Goal: Task Accomplishment & Management: Use online tool/utility

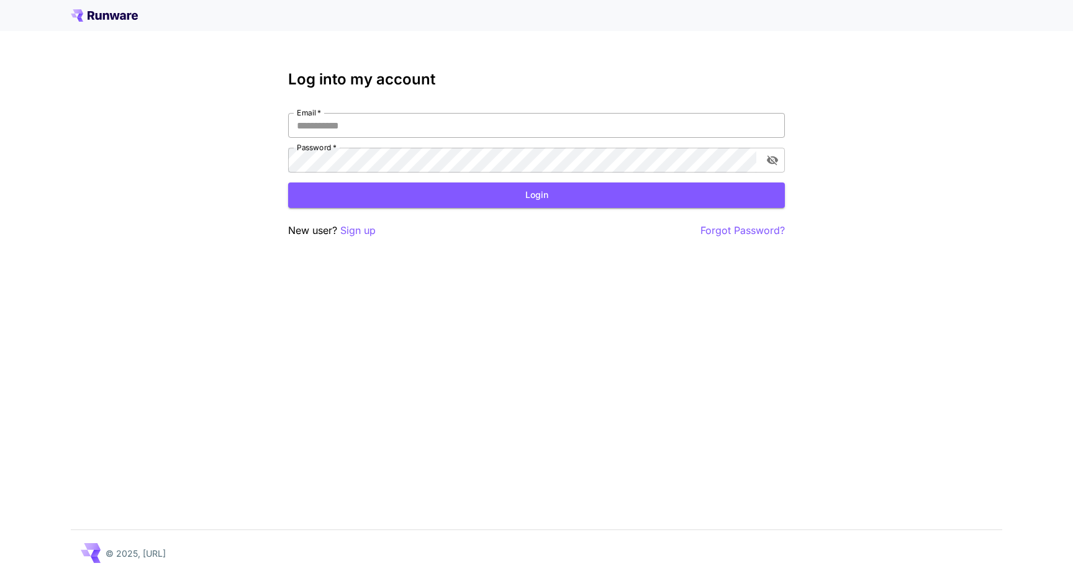
click at [345, 121] on input "Email   *" at bounding box center [536, 125] width 497 height 25
type input "**********"
click at [363, 197] on button "Login" at bounding box center [536, 195] width 497 height 25
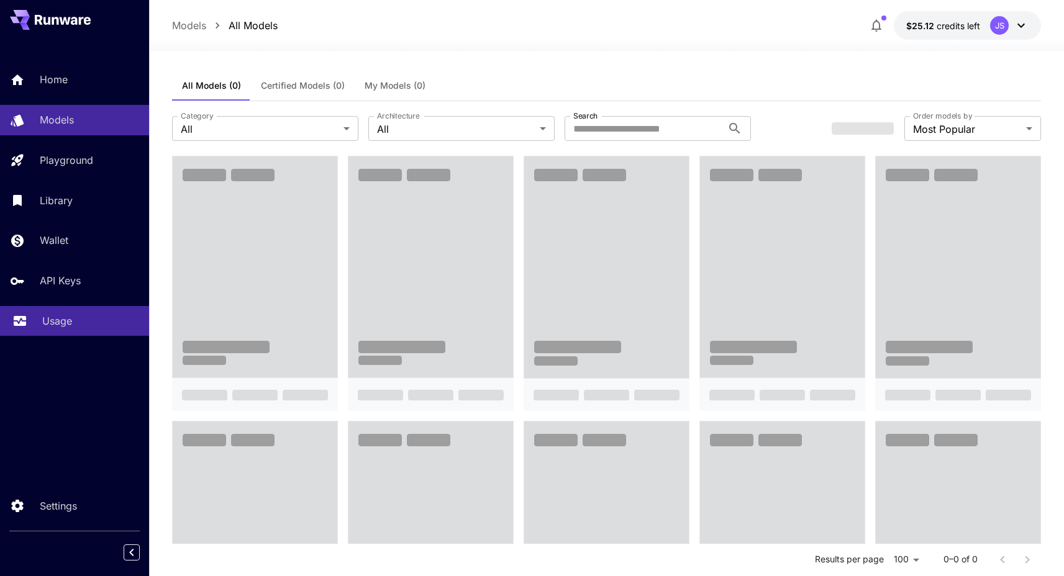
click at [52, 318] on p "Usage" at bounding box center [57, 321] width 30 height 15
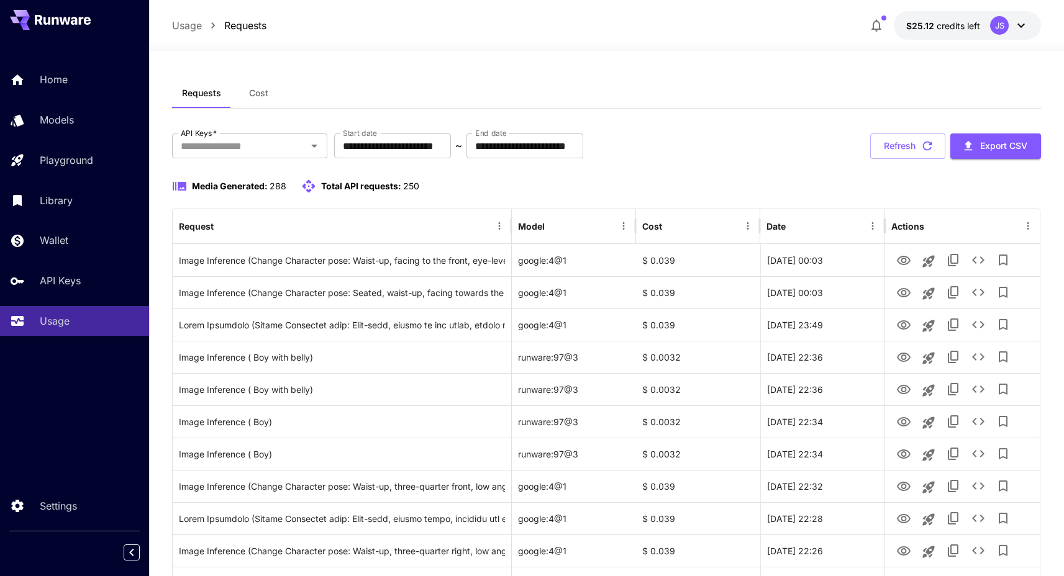
scroll to position [426, 0]
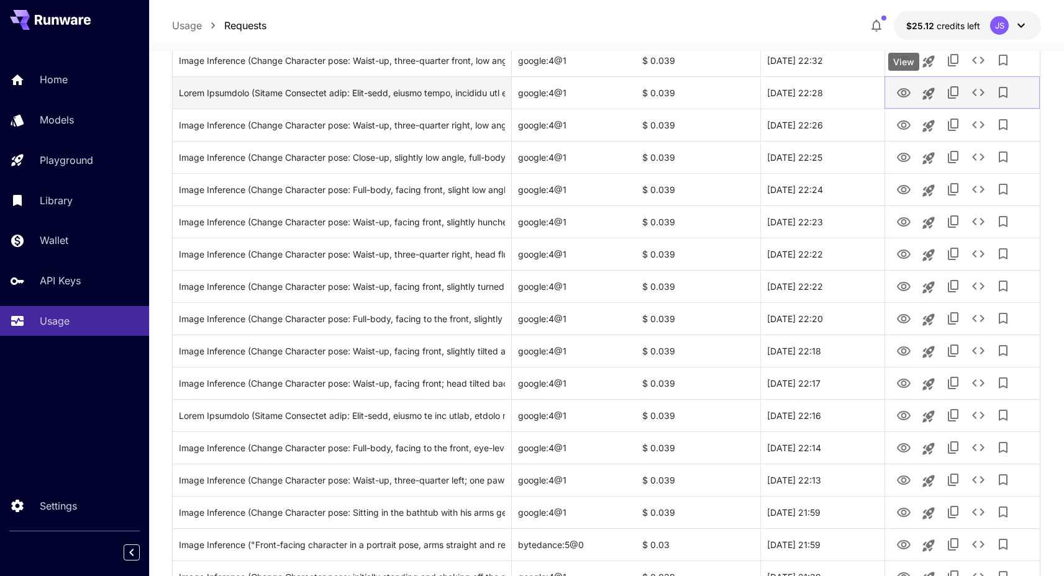
click at [906, 95] on icon "View" at bounding box center [903, 93] width 15 height 15
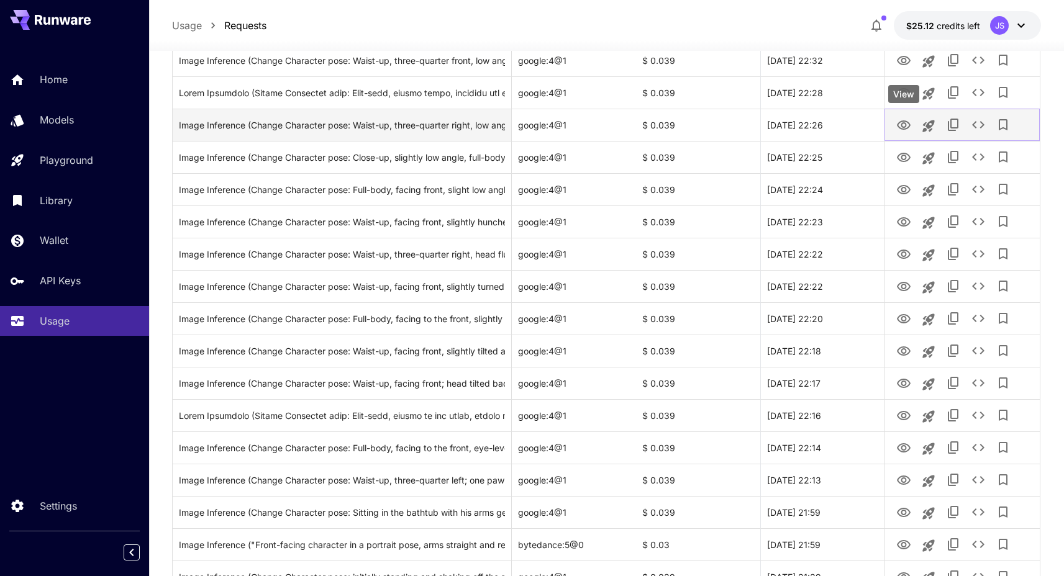
click at [908, 126] on icon "View" at bounding box center [904, 125] width 14 height 9
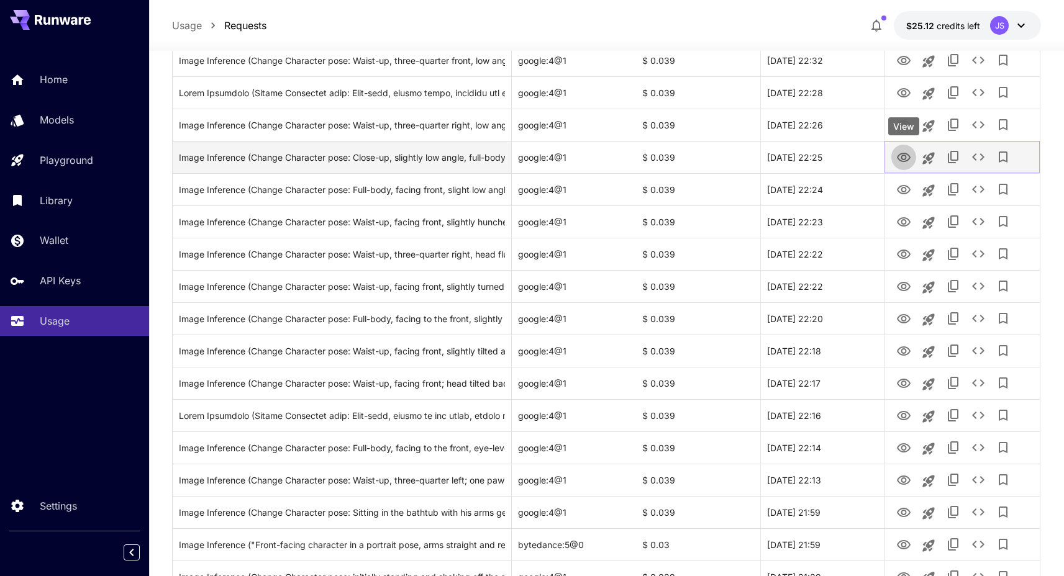
click at [899, 155] on icon "View" at bounding box center [903, 157] width 15 height 15
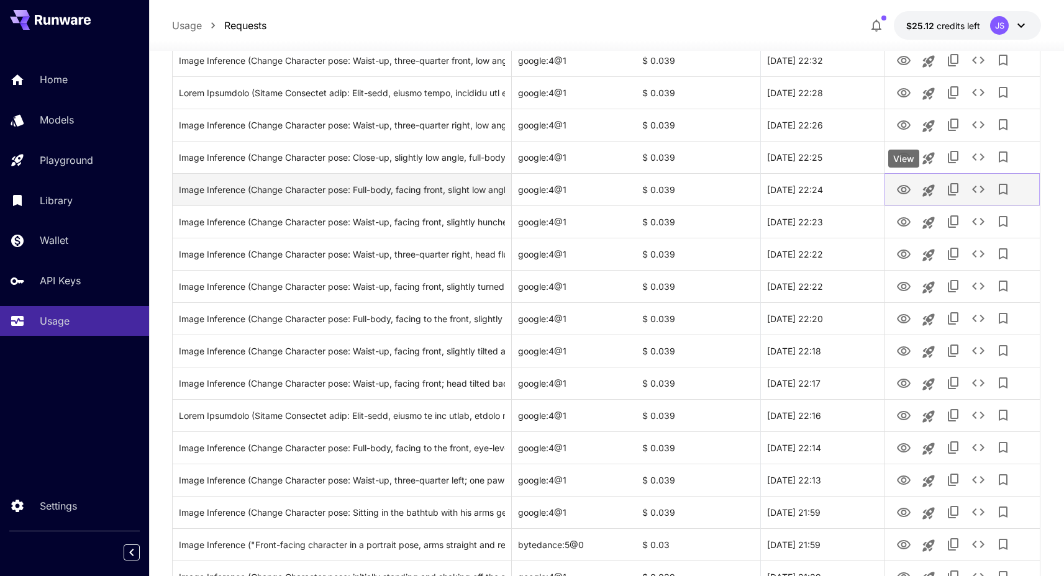
click at [901, 181] on link "View" at bounding box center [903, 189] width 15 height 16
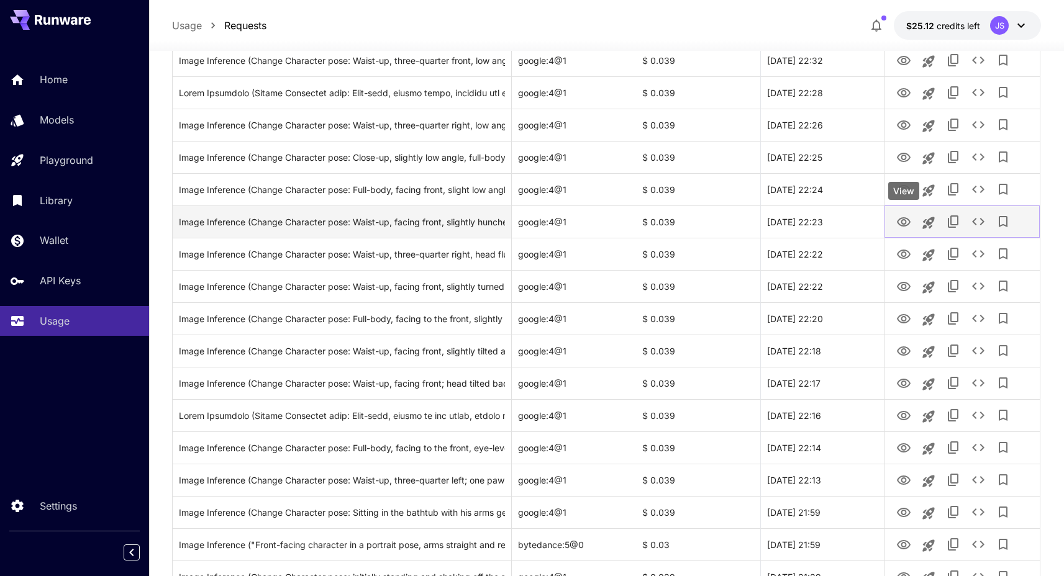
click at [907, 222] on icon "View" at bounding box center [903, 222] width 15 height 15
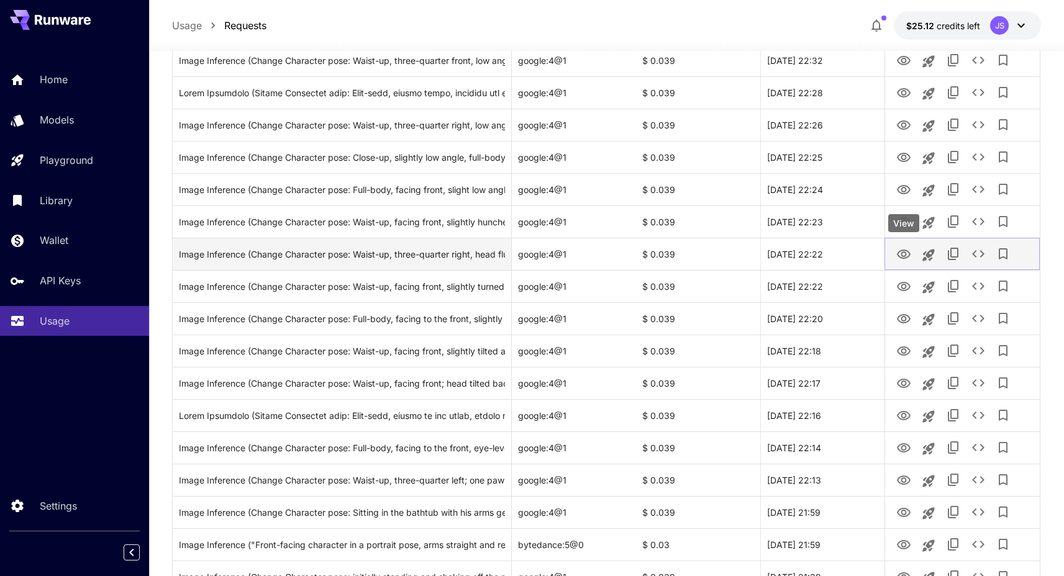
click at [902, 253] on icon "View" at bounding box center [904, 254] width 14 height 9
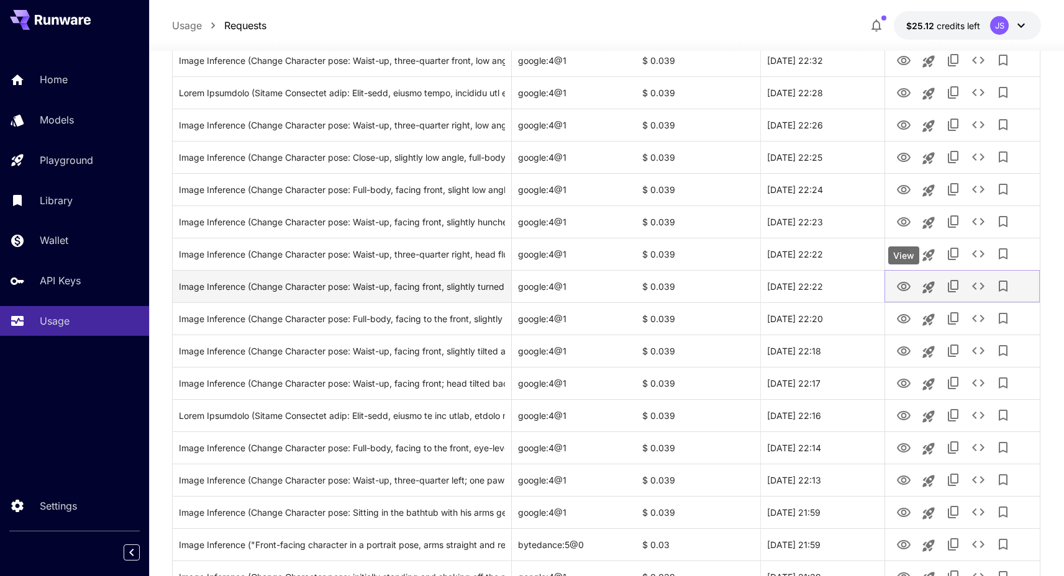
click at [900, 290] on icon "View" at bounding box center [903, 287] width 15 height 15
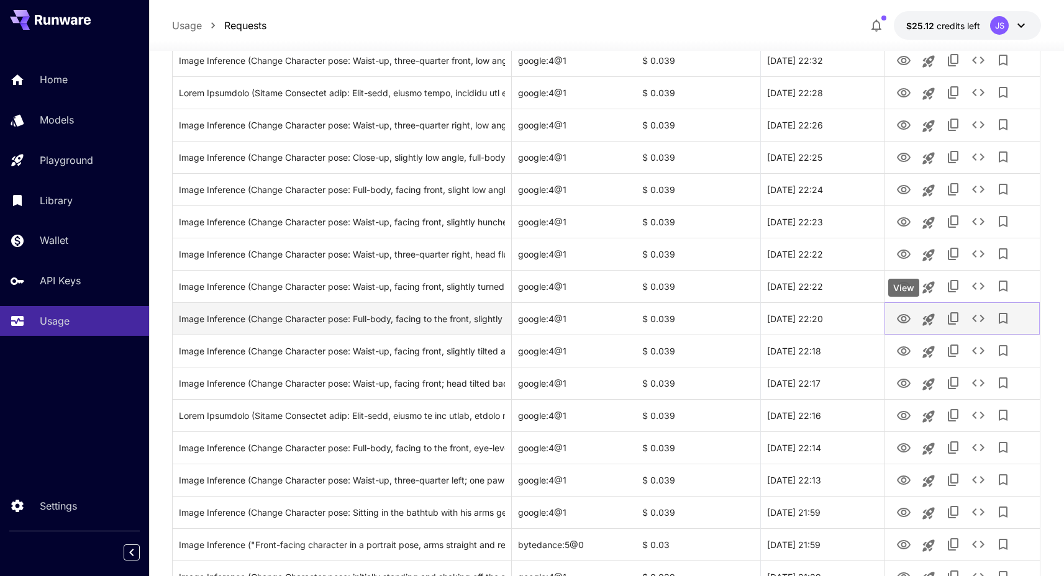
click at [902, 314] on icon "View" at bounding box center [903, 319] width 15 height 15
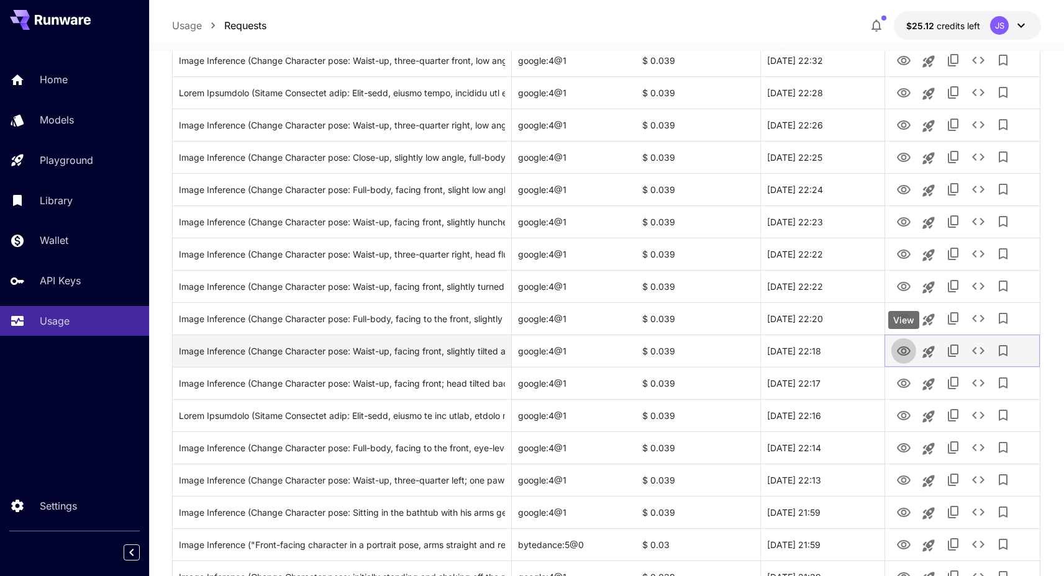
click at [904, 351] on icon "View" at bounding box center [903, 351] width 15 height 15
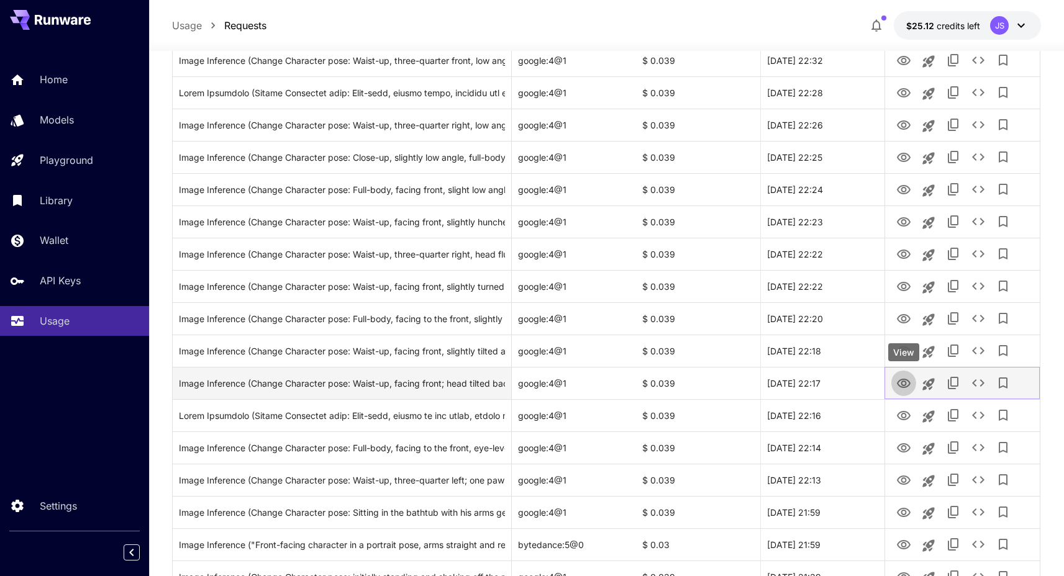
click at [904, 386] on icon "View" at bounding box center [904, 383] width 14 height 9
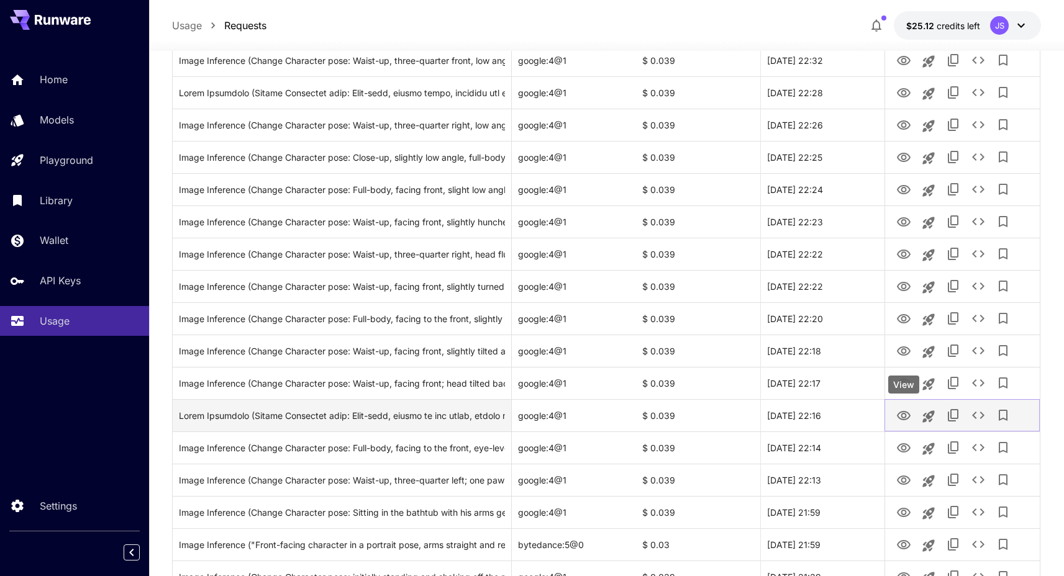
click at [902, 414] on icon "View" at bounding box center [903, 416] width 15 height 15
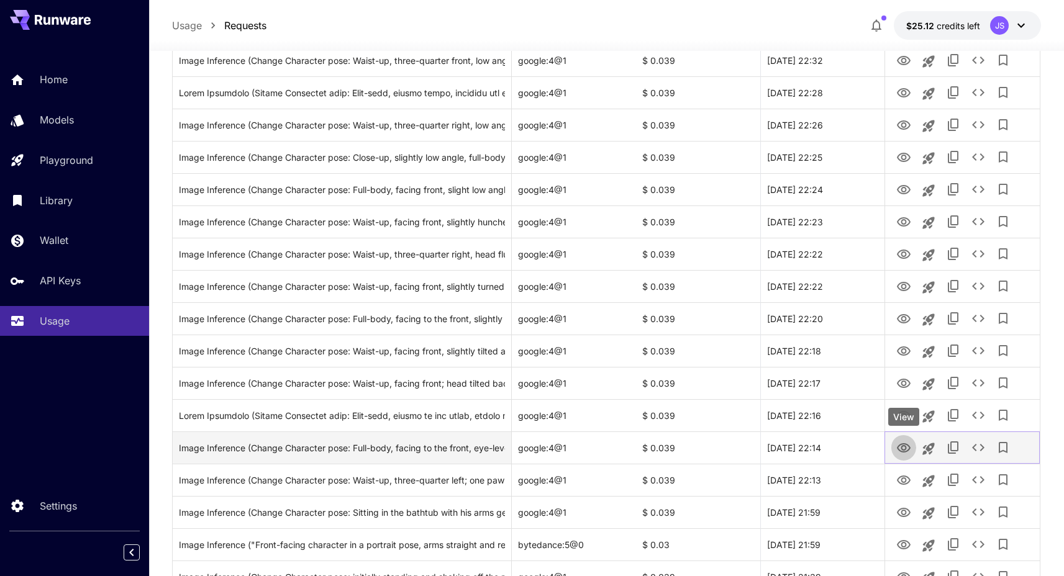
click at [900, 444] on icon "View" at bounding box center [903, 448] width 15 height 15
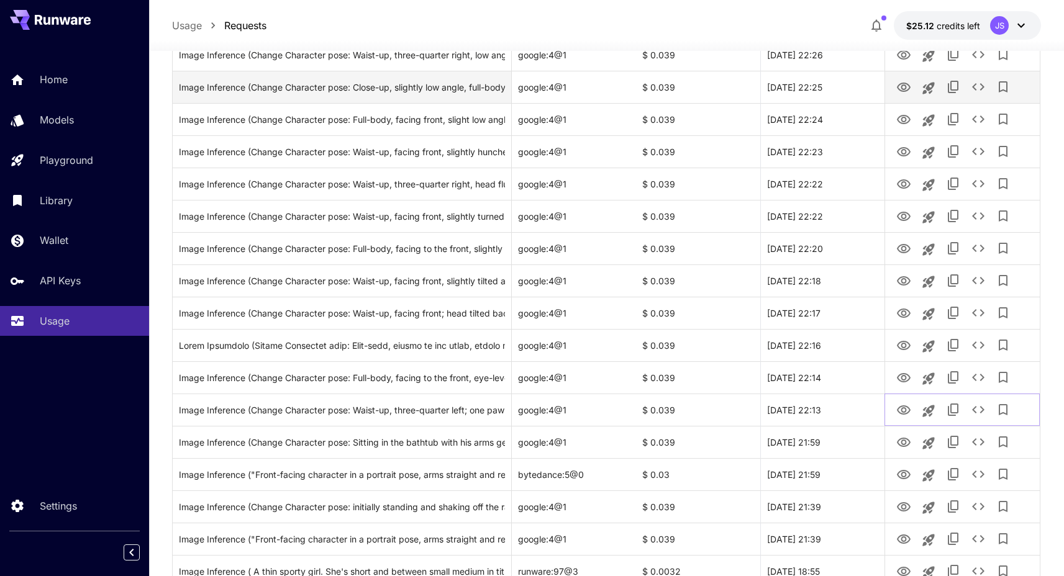
scroll to position [639, 0]
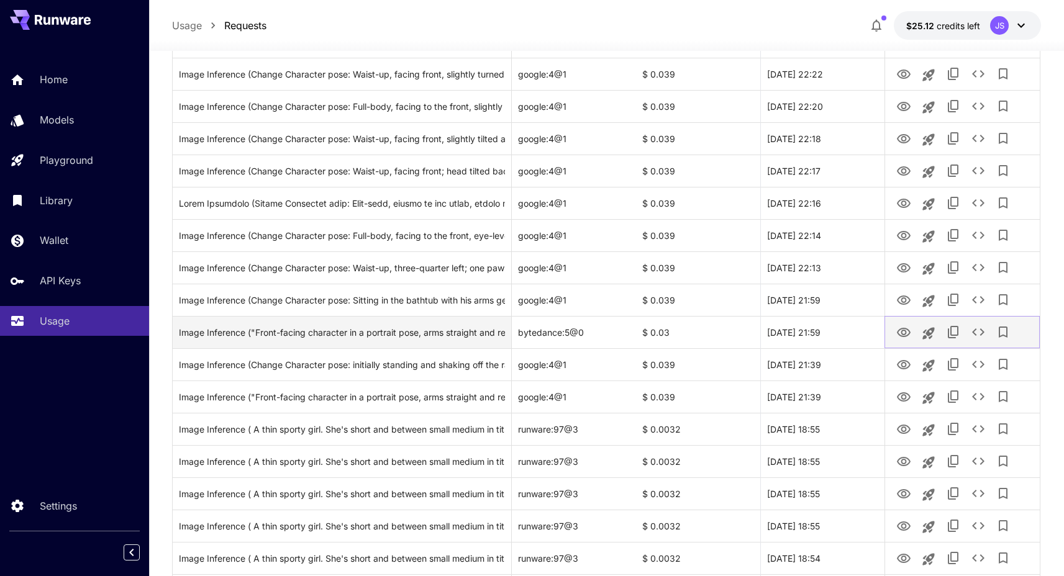
click at [899, 334] on icon "View" at bounding box center [903, 333] width 15 height 15
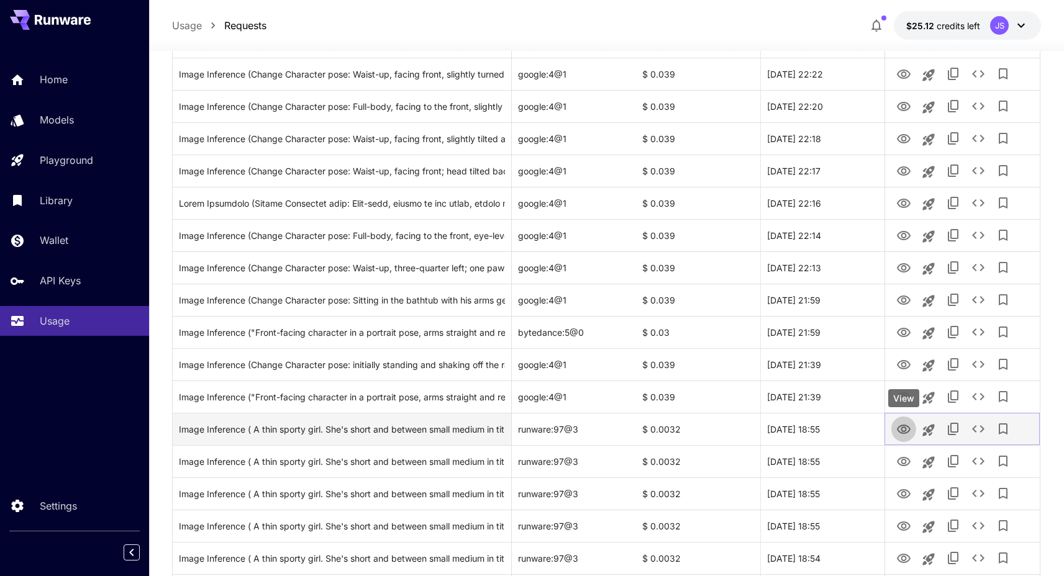
click at [903, 429] on icon "View" at bounding box center [903, 429] width 15 height 15
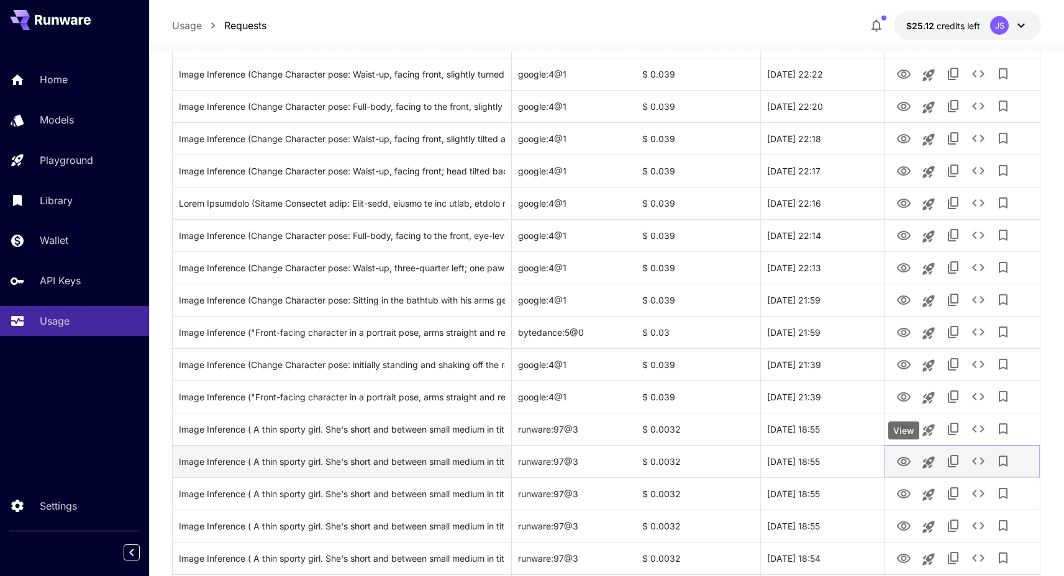
click at [904, 457] on icon "View" at bounding box center [903, 462] width 15 height 15
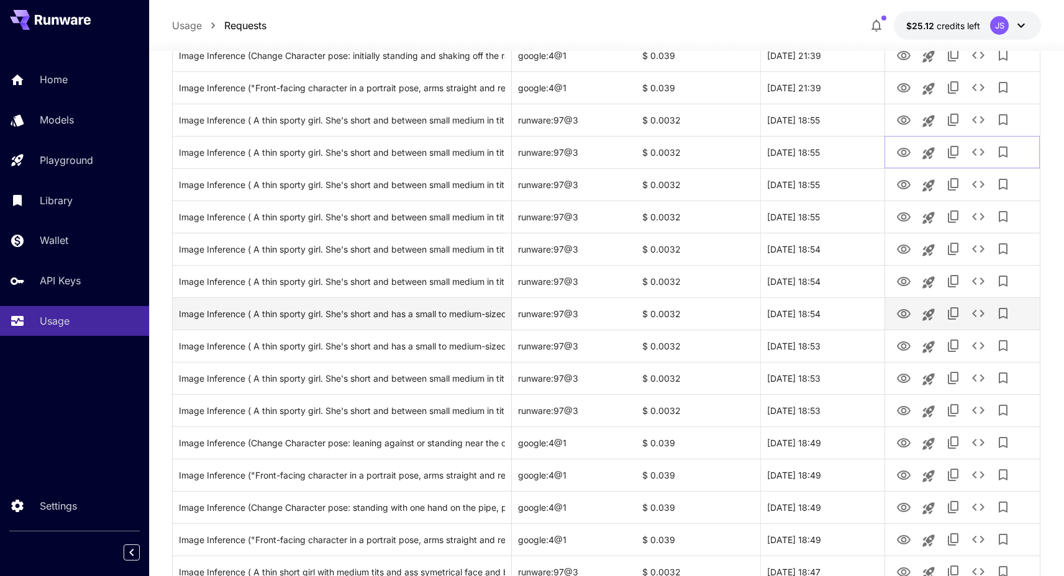
scroll to position [949, 0]
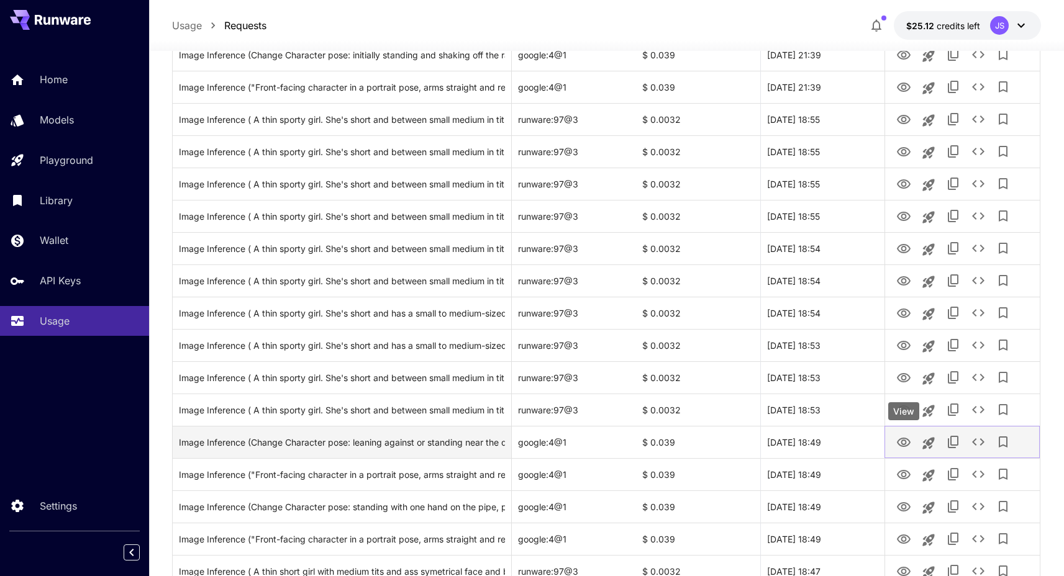
click at [900, 435] on icon "View" at bounding box center [903, 442] width 15 height 15
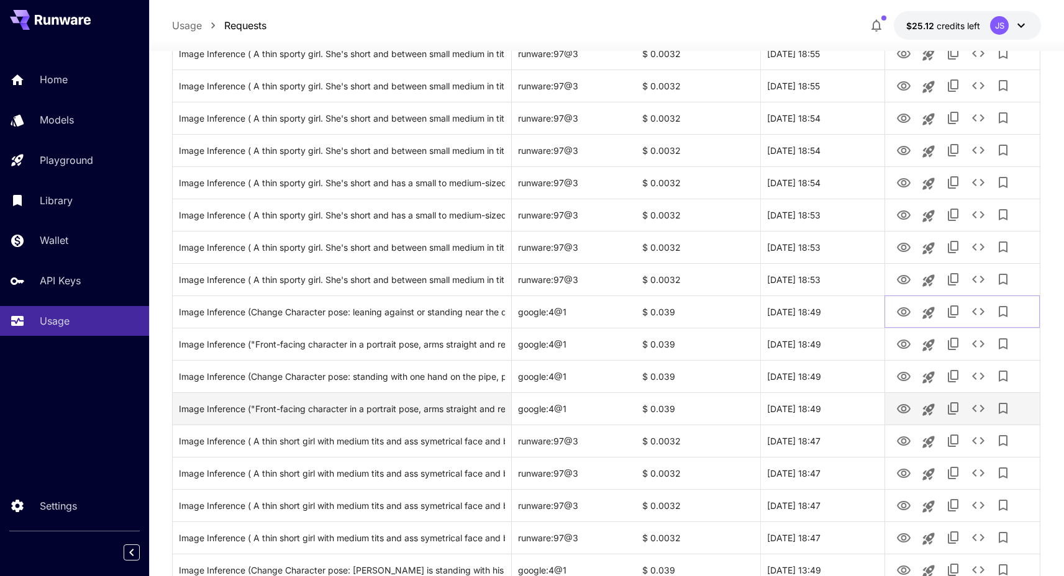
scroll to position [1080, 0]
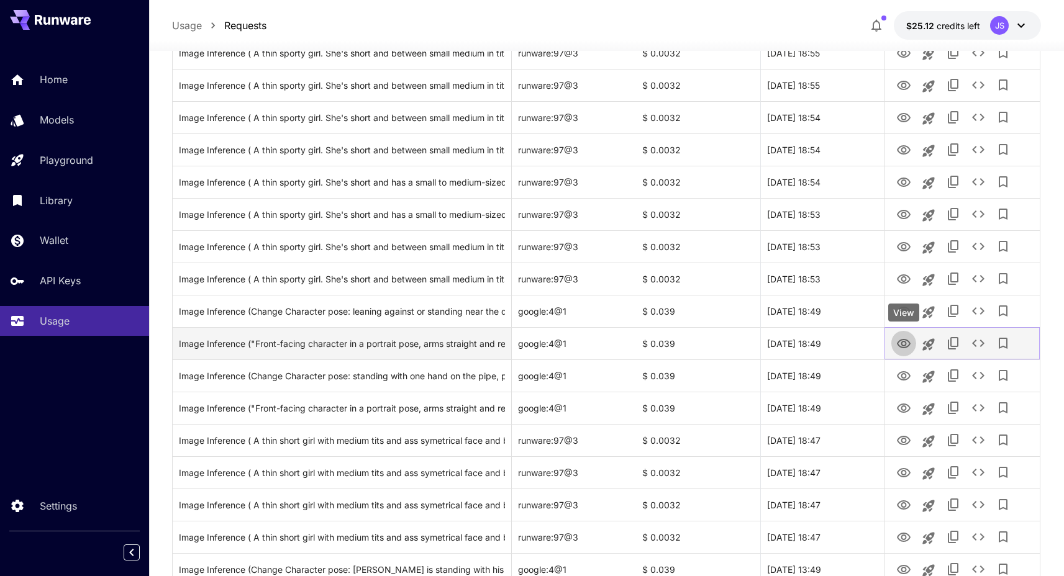
click at [900, 341] on icon "View" at bounding box center [903, 344] width 15 height 15
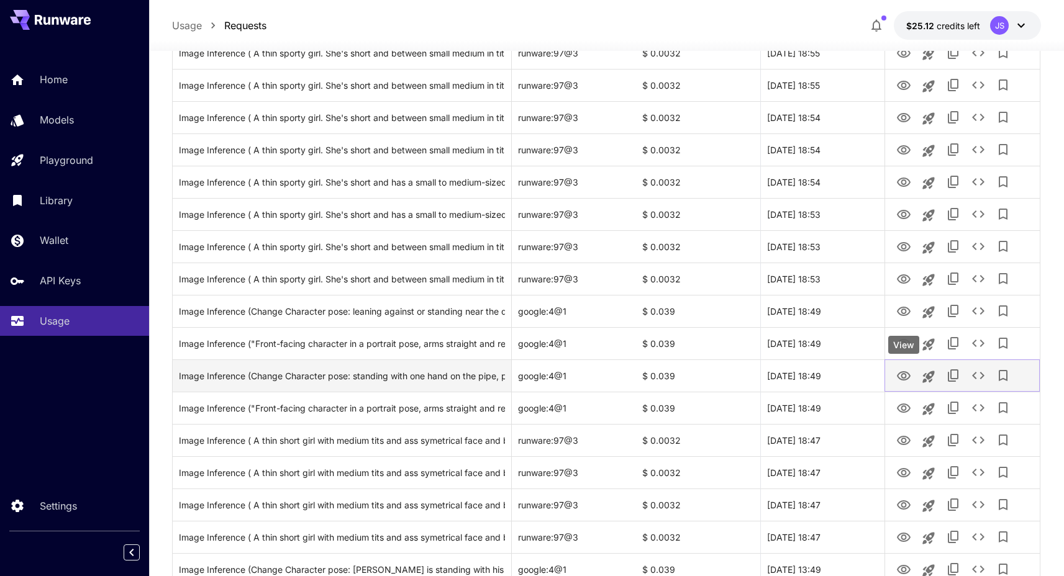
click at [903, 365] on button "View" at bounding box center [903, 375] width 25 height 25
click at [903, 371] on icon "View" at bounding box center [903, 376] width 15 height 15
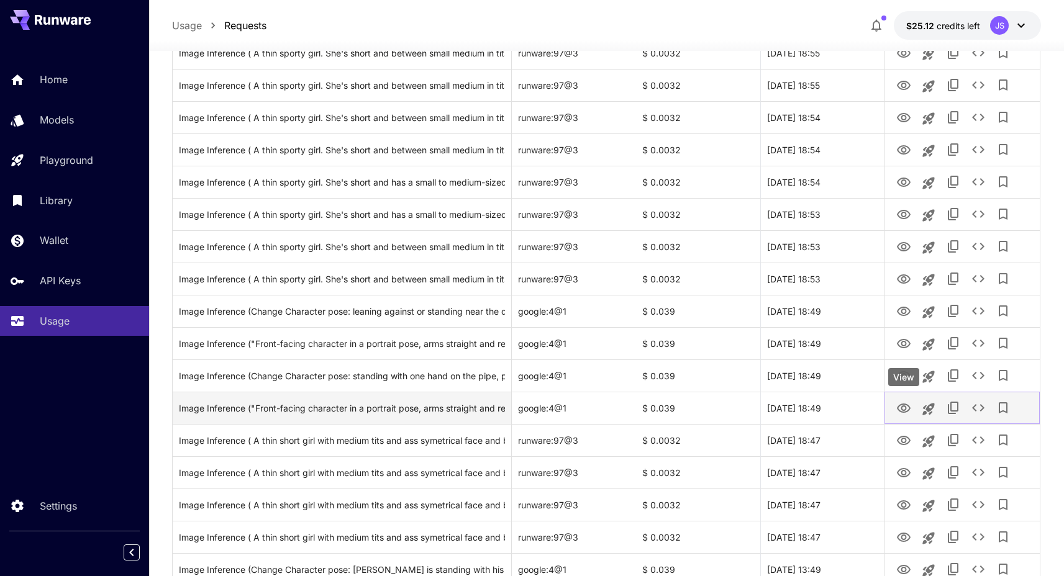
click at [905, 413] on icon "View" at bounding box center [903, 408] width 15 height 15
